Goal: Navigation & Orientation: Find specific page/section

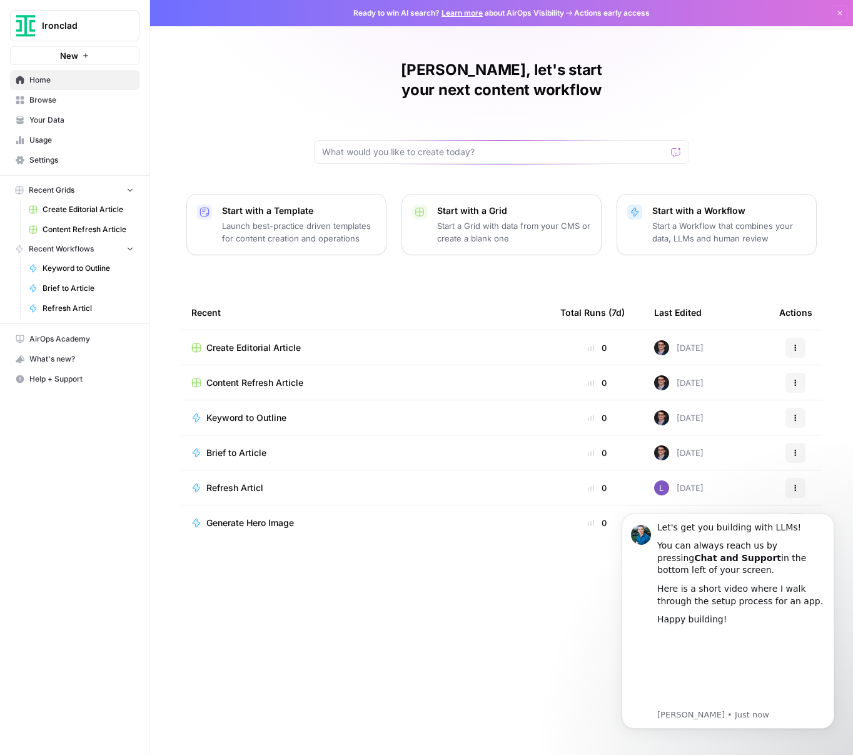
click at [59, 164] on span "Settings" at bounding box center [81, 159] width 104 height 11
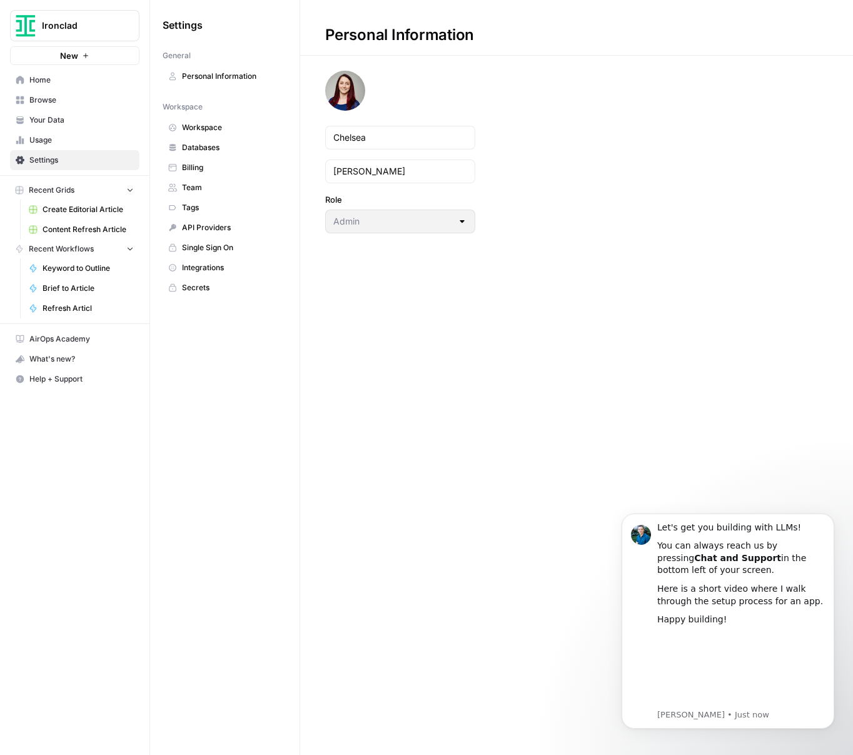
click at [226, 124] on span "Workspace" at bounding box center [231, 127] width 99 height 11
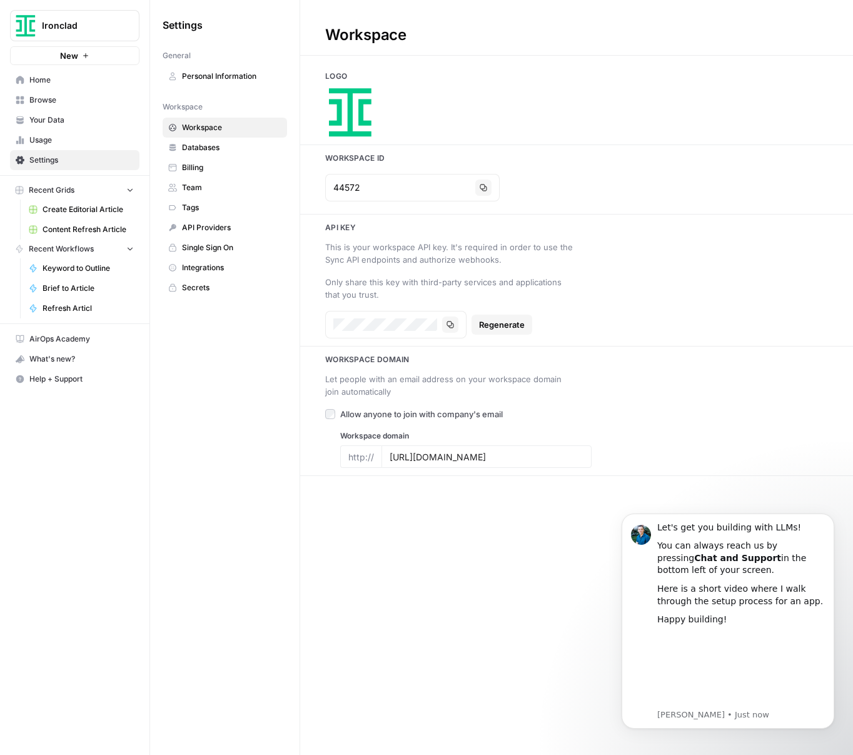
click at [219, 245] on span "Single Sign On" at bounding box center [231, 247] width 99 height 11
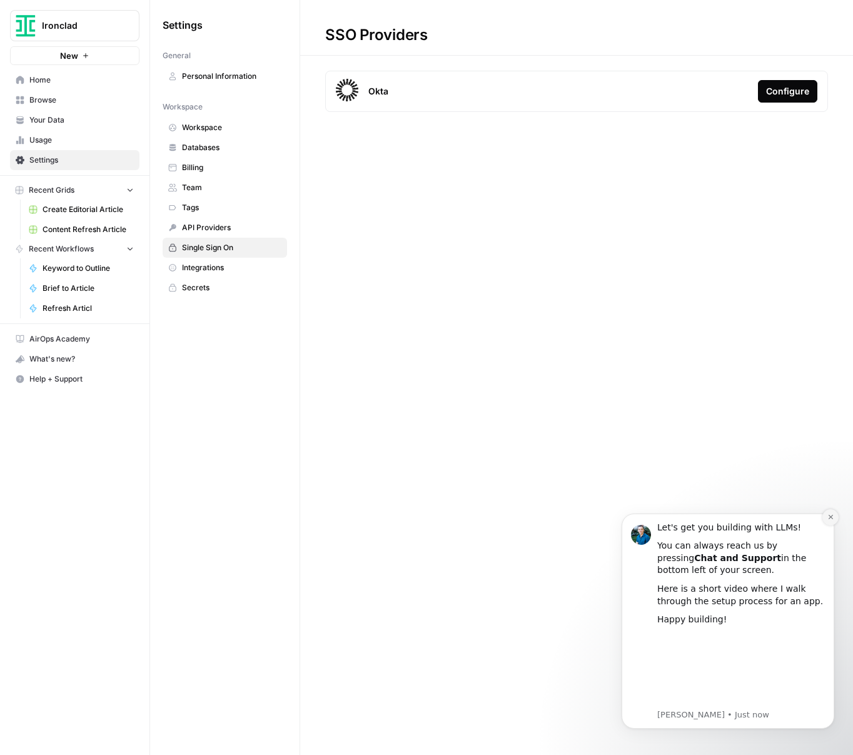
click at [831, 519] on icon "Dismiss notification" at bounding box center [831, 517] width 7 height 7
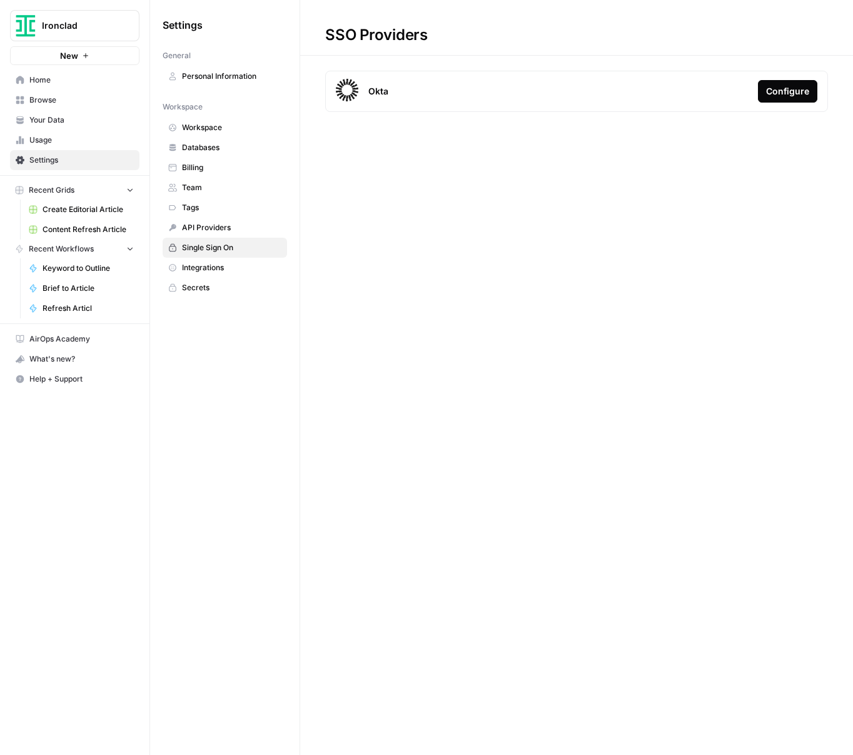
click at [221, 132] on span "Workspace" at bounding box center [231, 127] width 99 height 11
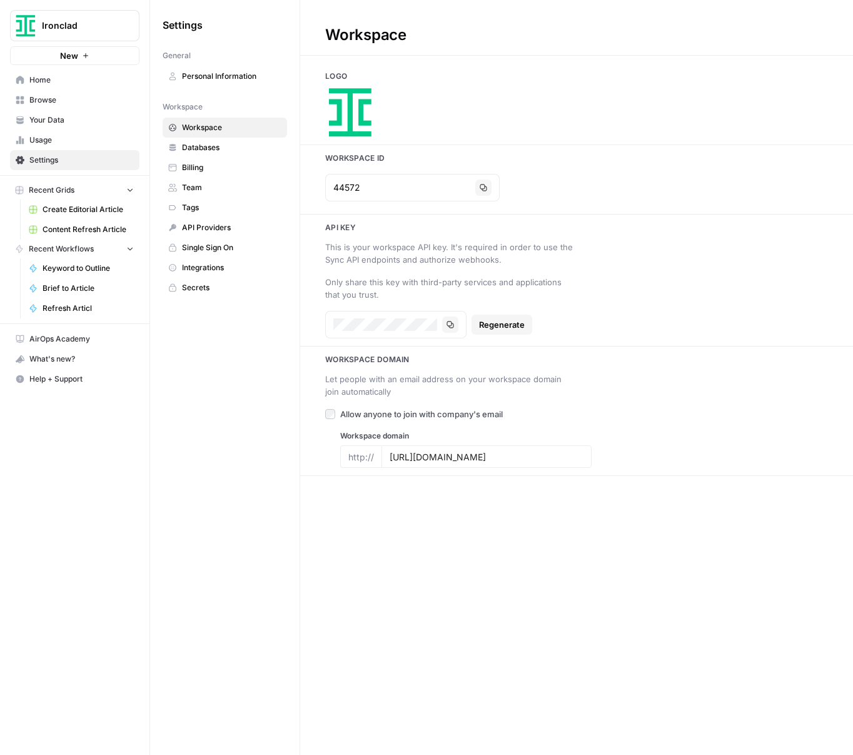
click at [215, 154] on link "Databases" at bounding box center [225, 148] width 124 height 20
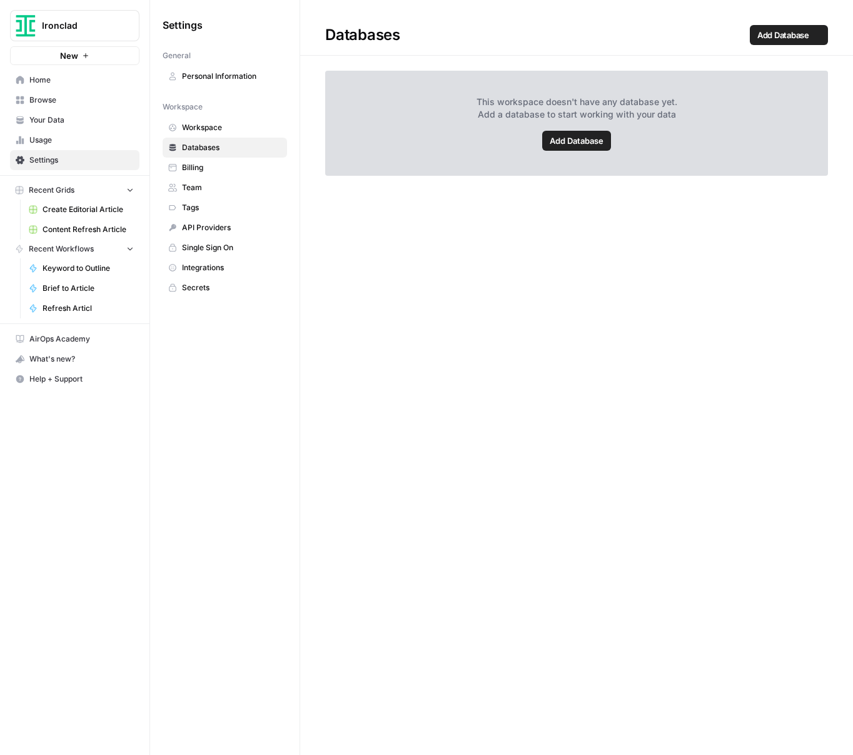
click at [203, 171] on span "Billing" at bounding box center [231, 167] width 99 height 11
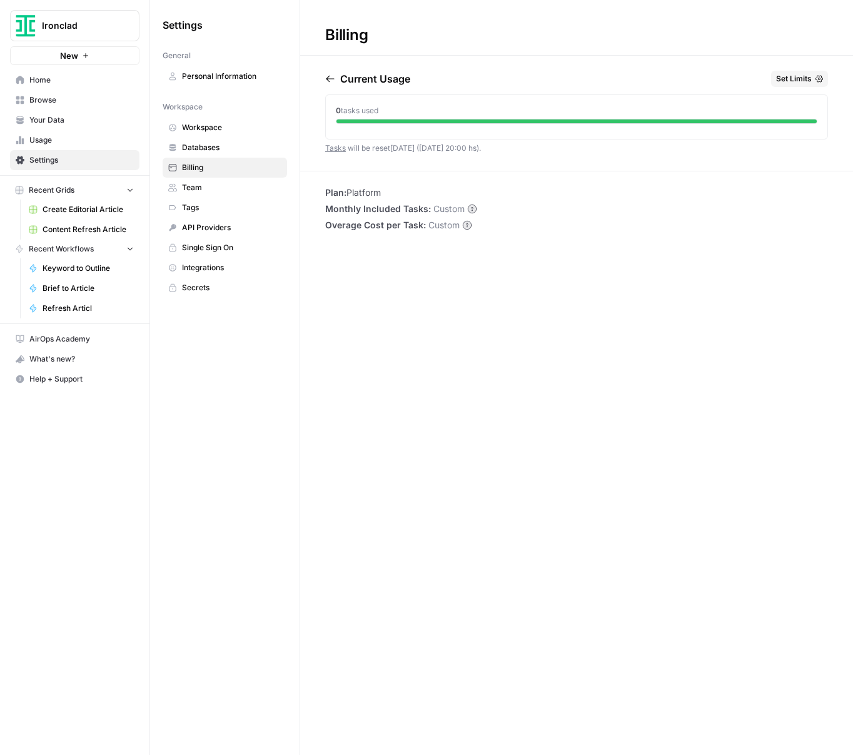
click at [208, 191] on span "Team" at bounding box center [231, 187] width 99 height 11
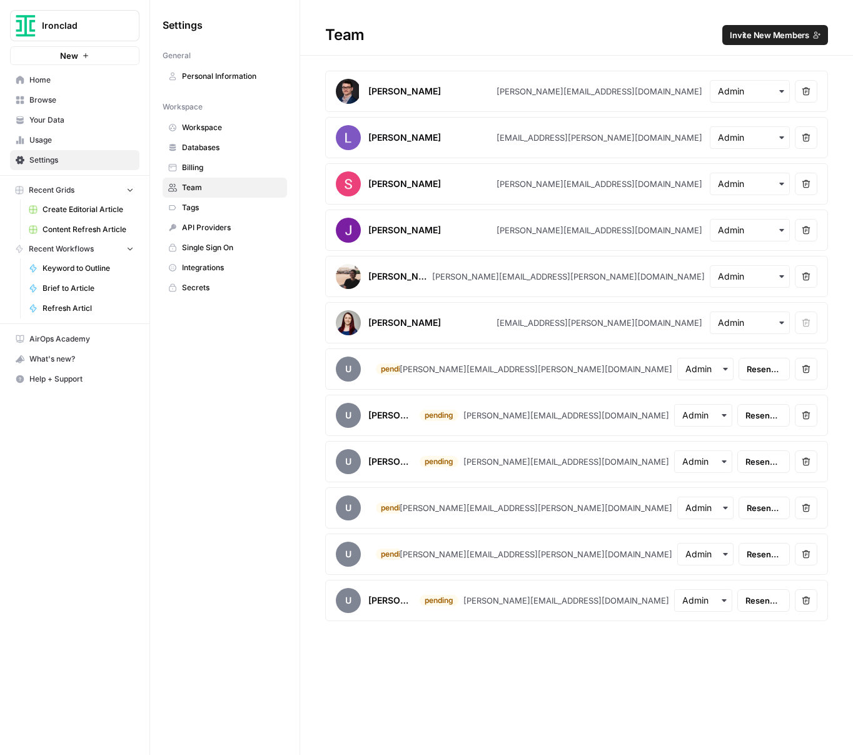
click at [62, 377] on span "Help + Support" at bounding box center [81, 378] width 104 height 11
click at [103, 376] on span "Help + Support" at bounding box center [81, 378] width 104 height 11
click at [210, 383] on span "Docs" at bounding box center [209, 384] width 84 height 11
